Goal: Information Seeking & Learning: Learn about a topic

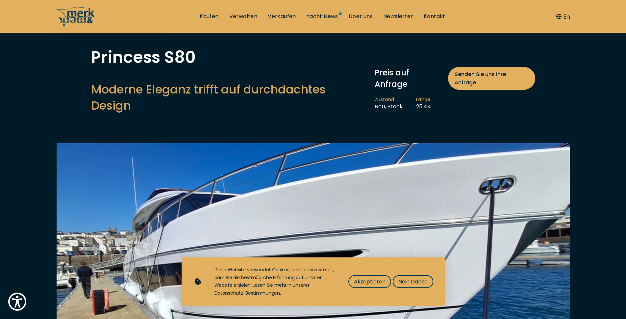
scroll to position [34, 0]
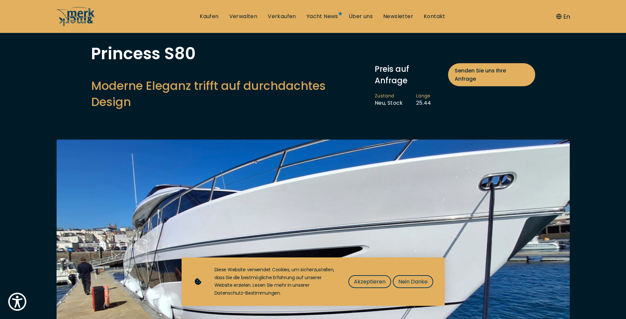
drag, startPoint x: 361, startPoint y: 282, endPoint x: 352, endPoint y: 272, distance: 13.6
click at [352, 272] on div "Diese Website verwendet Cookies, um sicherzustellen, dass Sie die bestmögliche …" at bounding box center [325, 281] width 221 height 31
drag, startPoint x: 377, startPoint y: 285, endPoint x: 376, endPoint y: 282, distance: 3.5
click at [376, 282] on span "Akzeptieren" at bounding box center [370, 281] width 32 height 8
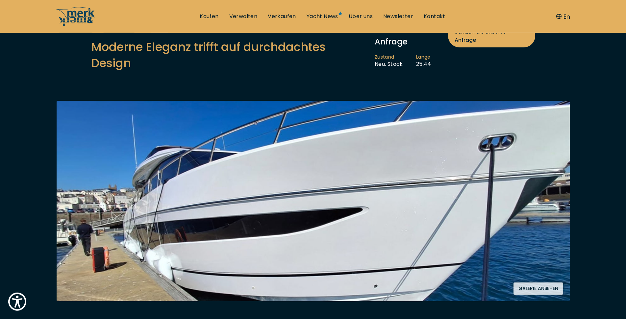
scroll to position [78, 0]
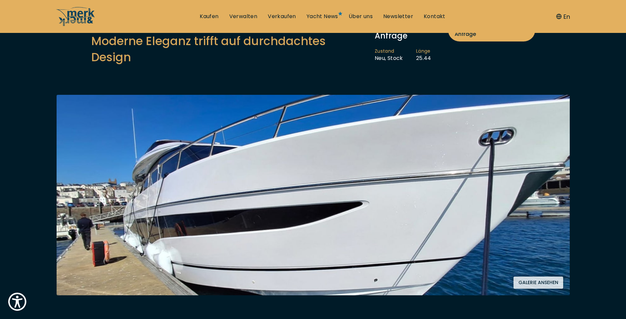
click at [411, 195] on img at bounding box center [313, 195] width 513 height 200
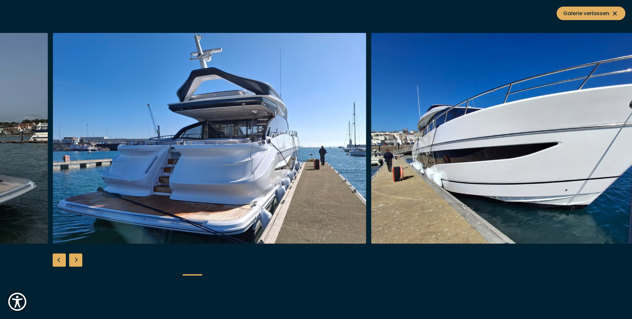
click at [504, 197] on img "button" at bounding box center [528, 138] width 314 height 211
click at [522, 178] on img "button" at bounding box center [528, 138] width 314 height 211
click at [73, 260] on div "Next slide" at bounding box center [75, 259] width 13 height 13
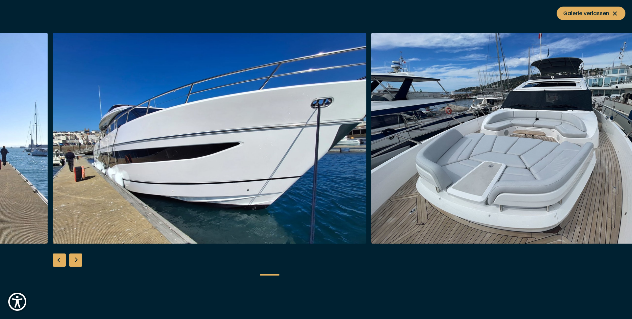
click at [73, 260] on div "Next slide" at bounding box center [75, 259] width 13 height 13
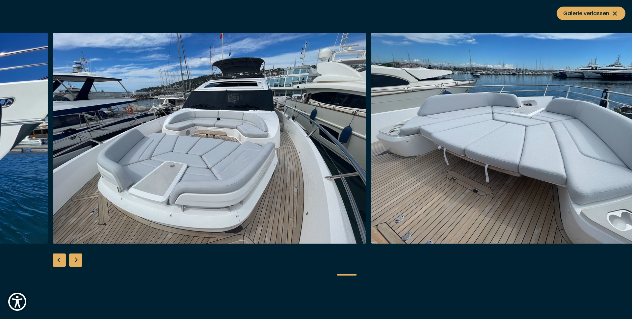
click at [73, 260] on div "Next slide" at bounding box center [75, 259] width 13 height 13
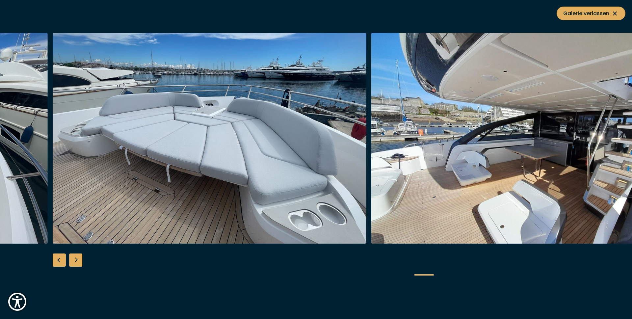
click at [73, 260] on div "Next slide" at bounding box center [75, 259] width 13 height 13
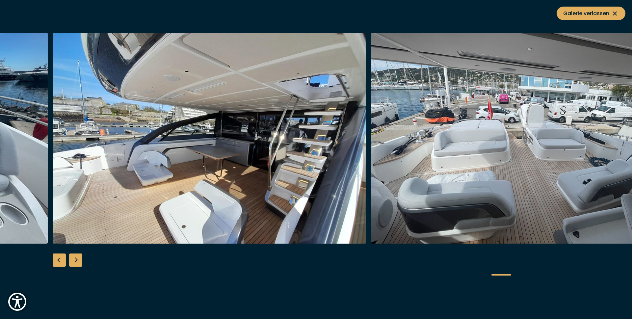
click at [73, 260] on div "Next slide" at bounding box center [75, 259] width 13 height 13
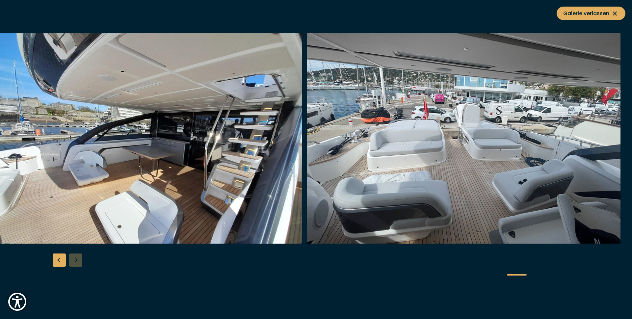
click at [73, 259] on div at bounding box center [316, 159] width 632 height 253
click at [58, 259] on div "Previous slide" at bounding box center [59, 259] width 13 height 13
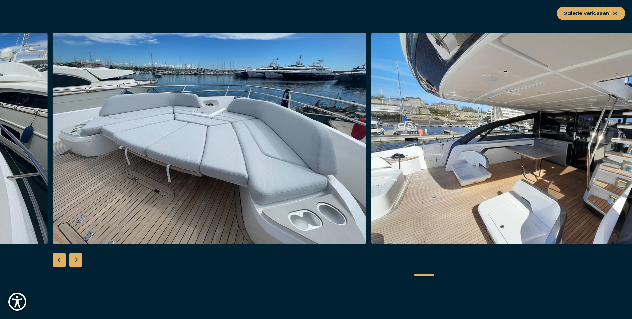
click at [58, 259] on div "Previous slide" at bounding box center [59, 259] width 13 height 13
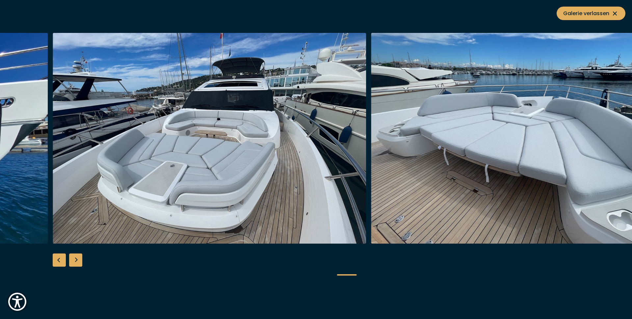
click at [58, 259] on div "Previous slide" at bounding box center [59, 259] width 13 height 13
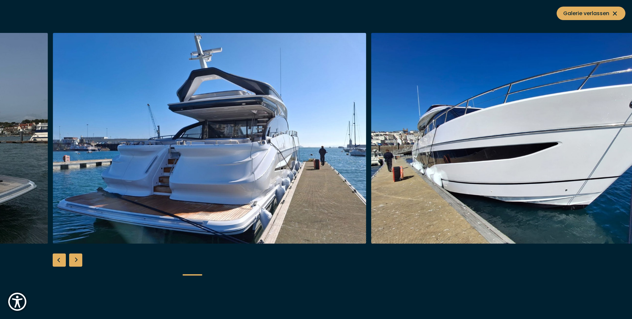
click at [58, 259] on div "Previous slide" at bounding box center [59, 259] width 13 height 13
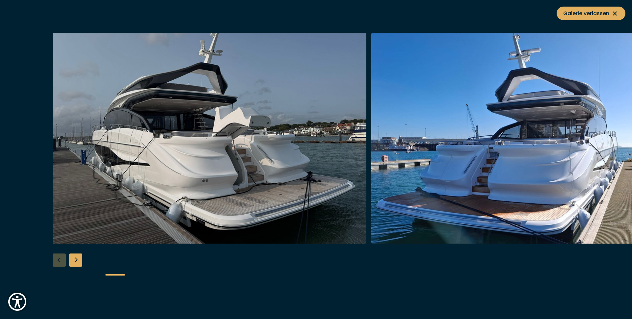
click at [58, 259] on div at bounding box center [316, 159] width 632 height 253
click at [615, 12] on icon at bounding box center [615, 14] width 8 height 8
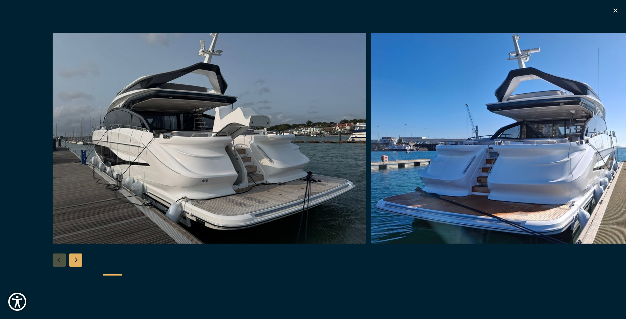
click at [614, 7] on icon "button" at bounding box center [616, 11] width 8 height 8
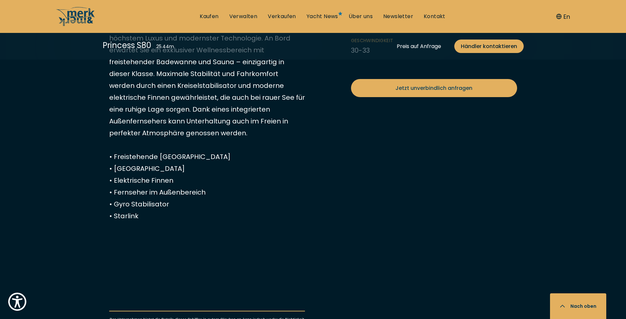
scroll to position [571, 0]
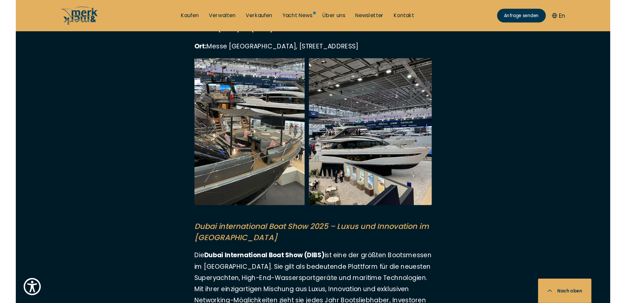
scroll to position [660, 0]
